Goal: Use online tool/utility

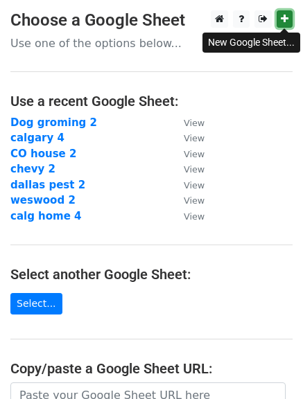
click at [283, 19] on icon at bounding box center [285, 19] width 8 height 10
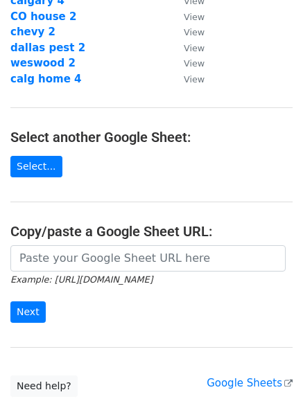
scroll to position [139, 0]
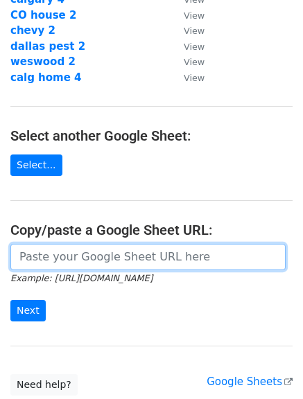
click at [185, 263] on input "url" at bounding box center [147, 257] width 275 height 26
paste input "https://docs.google.com/spreadsheets/d/1yBWMd73Ilsn5ZlDkGnYMU-toCbAQmozfbVCfjZB…"
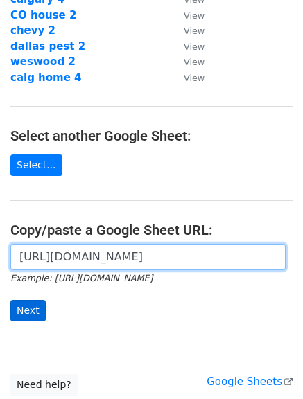
type input "https://docs.google.com/spreadsheets/d/1yBWMd73Ilsn5ZlDkGnYMU-toCbAQmozfbVCfjZB…"
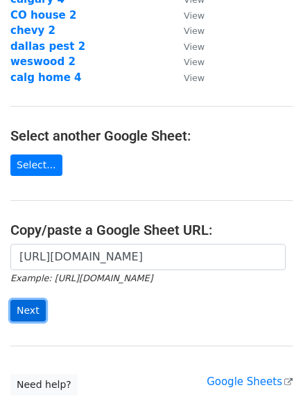
click at [33, 304] on input "Next" at bounding box center [27, 310] width 35 height 21
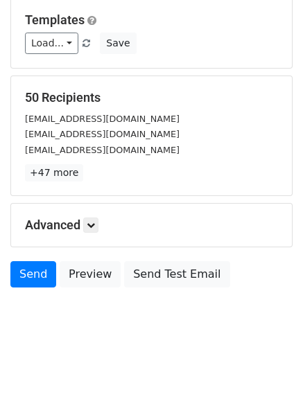
scroll to position [139, 0]
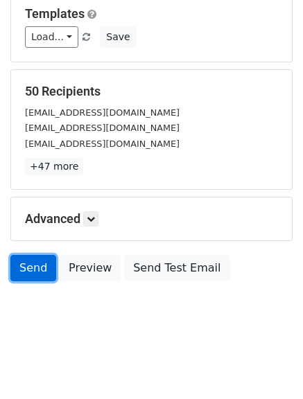
click at [17, 266] on link "Send" at bounding box center [33, 268] width 46 height 26
